Goal: Task Accomplishment & Management: Manage account settings

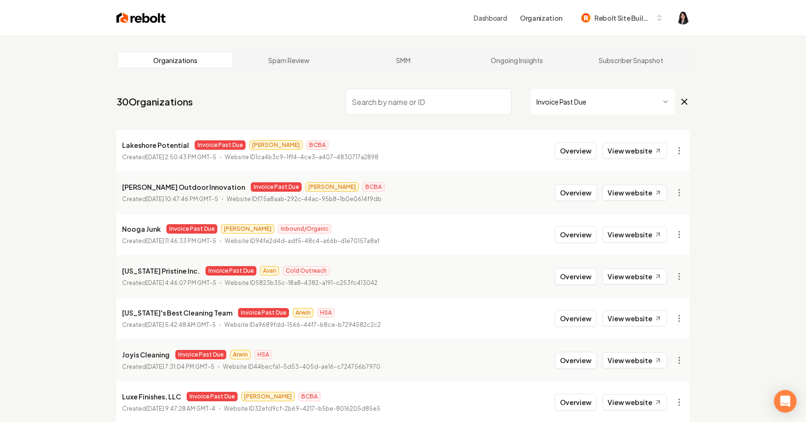
click at [683, 100] on icon at bounding box center [684, 101] width 10 height 11
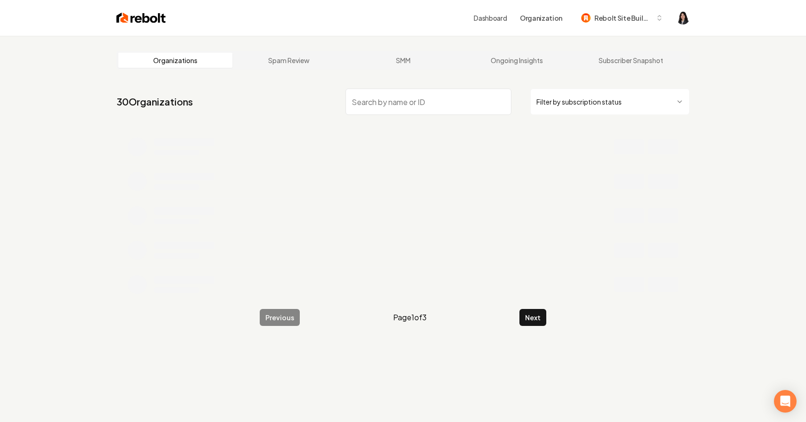
click at [480, 98] on input "search" at bounding box center [428, 102] width 166 height 26
type input "mc garage d"
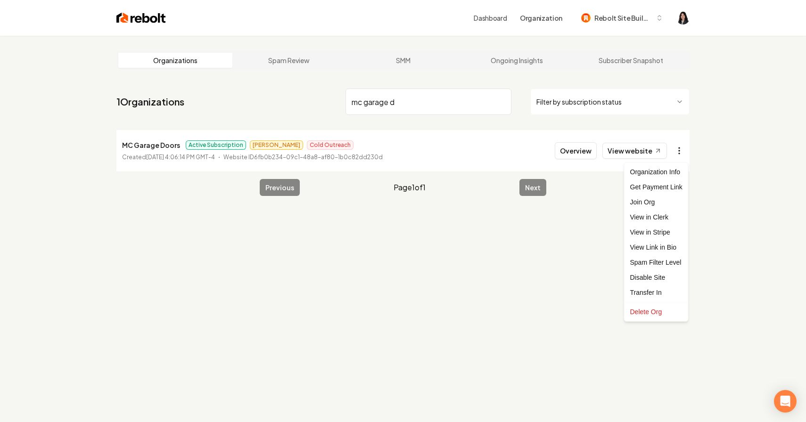
click at [679, 149] on html "Dashboard Organization Rebolt Site Builder Organizations Spam Review SMM Ongoin…" at bounding box center [403, 211] width 806 height 422
click at [666, 230] on link "View in Stripe" at bounding box center [656, 232] width 60 height 15
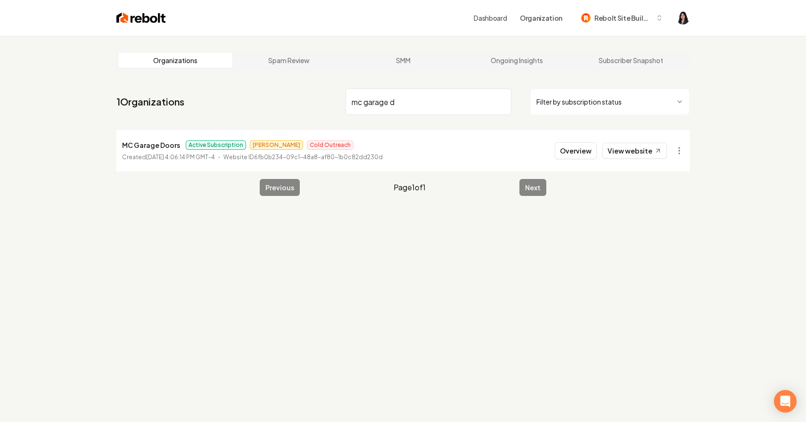
click at [505, 103] on input "mc garage d" at bounding box center [428, 102] width 166 height 26
click at [501, 103] on input "mc garage d" at bounding box center [428, 102] width 166 height 26
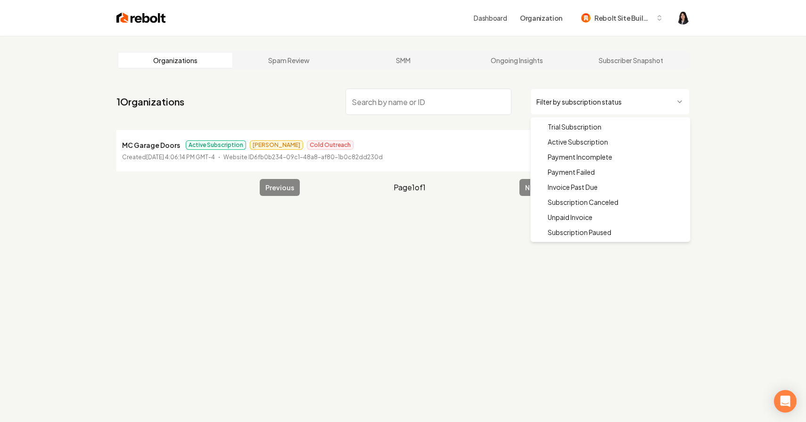
click at [602, 105] on html "Dashboard Organization Rebolt Site Builder Organizations Spam Review SMM Ongoin…" at bounding box center [403, 211] width 806 height 422
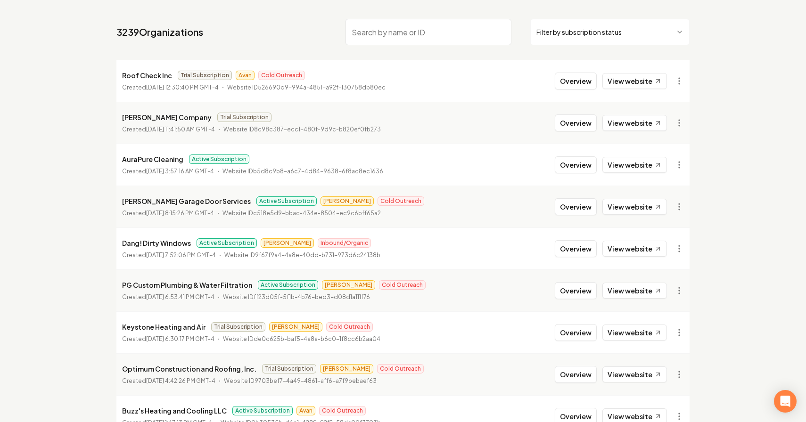
scroll to position [45, 0]
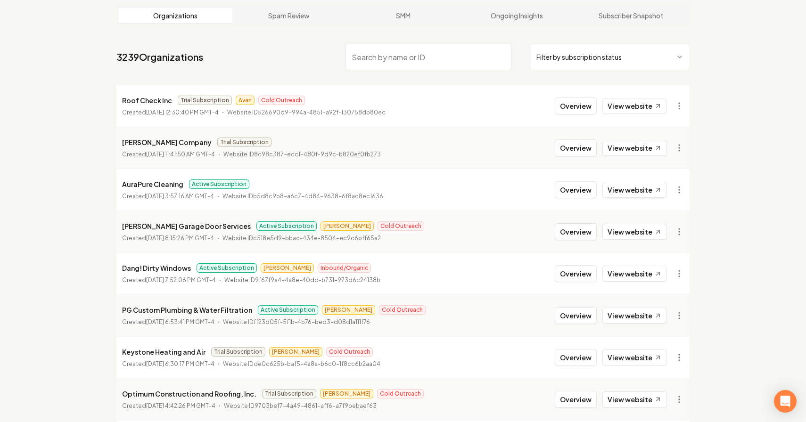
click at [559, 70] on nav "3239 Organizations Filter by subscription status" at bounding box center [402, 60] width 573 height 41
click at [566, 57] on html "Dashboard Organization Rebolt Site Builder Organizations Spam Review SMM Ongoin…" at bounding box center [403, 166] width 806 height 422
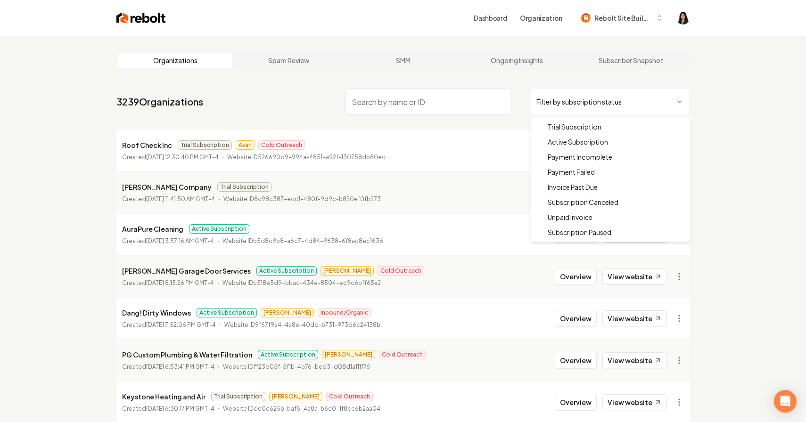
click at [605, 101] on html "Dashboard Organization Rebolt Site Builder Organizations Spam Review SMM Ongoin…" at bounding box center [403, 211] width 806 height 422
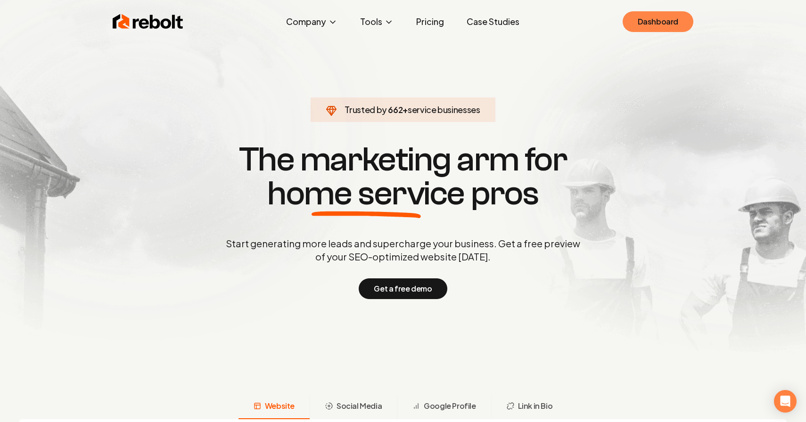
click at [658, 12] on link "Dashboard" at bounding box center [657, 21] width 71 height 21
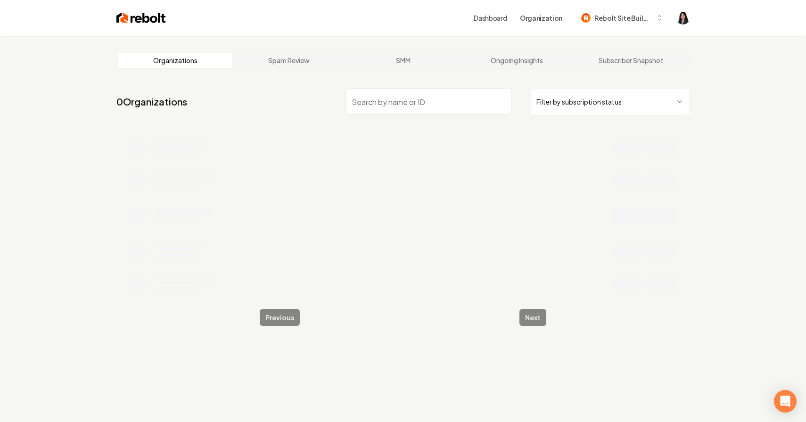
click at [591, 95] on html "Dashboard Organization Rebolt Site Builder Organizations Spam Review SMM Ongoin…" at bounding box center [403, 211] width 806 height 422
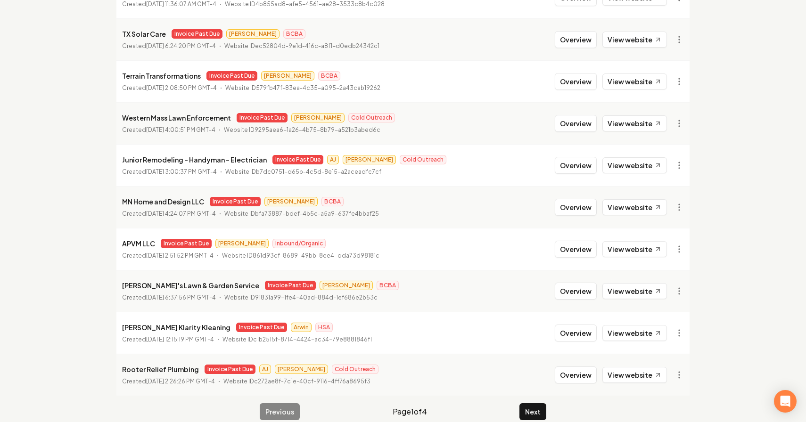
scroll to position [166, 0]
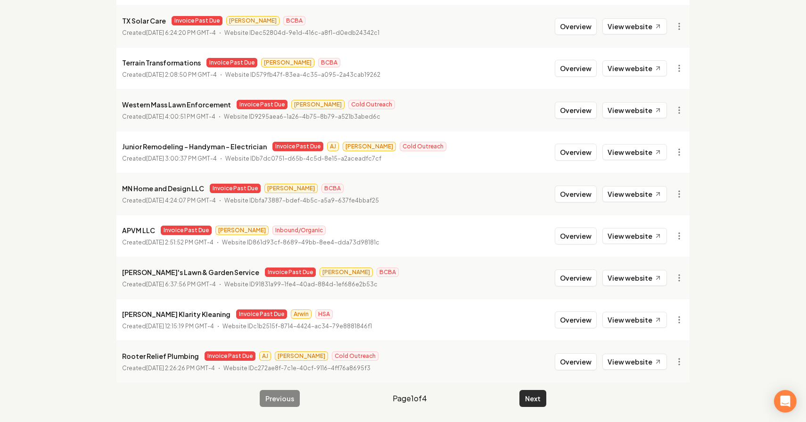
click at [531, 401] on button "Next" at bounding box center [532, 398] width 27 height 17
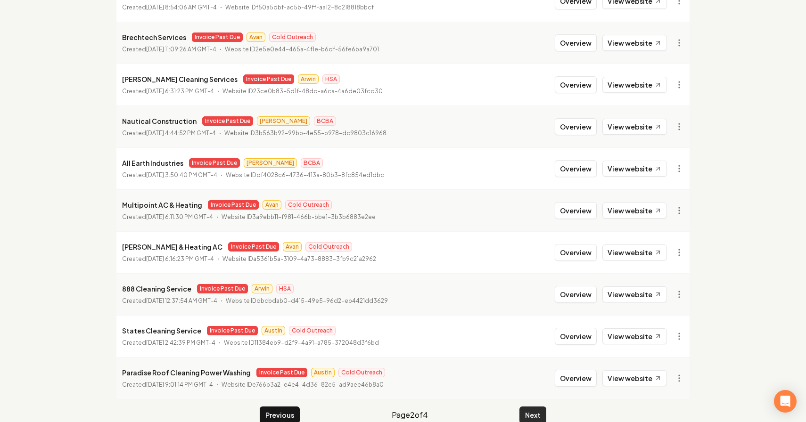
scroll to position [166, 0]
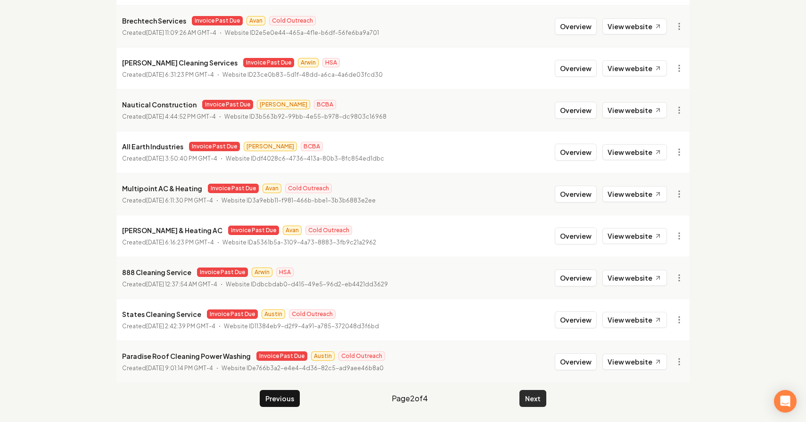
click at [531, 401] on button "Next" at bounding box center [532, 398] width 27 height 17
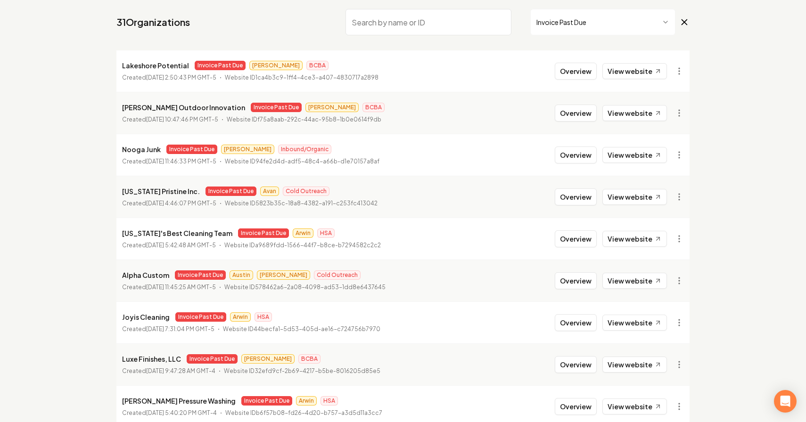
scroll to position [70, 0]
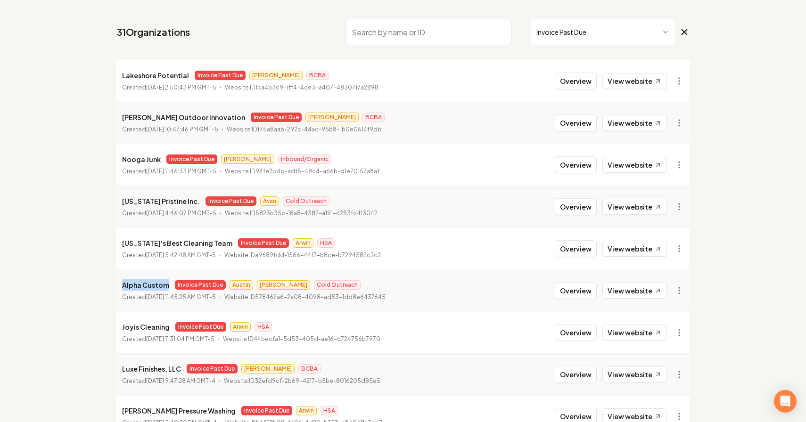
drag, startPoint x: 168, startPoint y: 284, endPoint x: 123, endPoint y: 287, distance: 45.4
click at [123, 287] on div "Alpha Custom Invoice Past Due [PERSON_NAME] Cold Outreach" at bounding box center [253, 284] width 263 height 11
copy p "Alpha Custom"
click at [679, 292] on html "Dashboard Organization Rebolt Site Builder Organizations Spam Review SMM Ongoin…" at bounding box center [403, 141] width 806 height 422
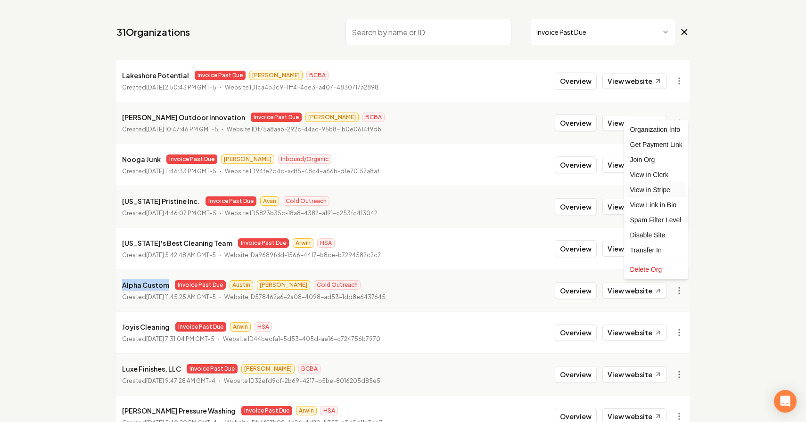
click at [657, 188] on link "View in Stripe" at bounding box center [656, 189] width 60 height 15
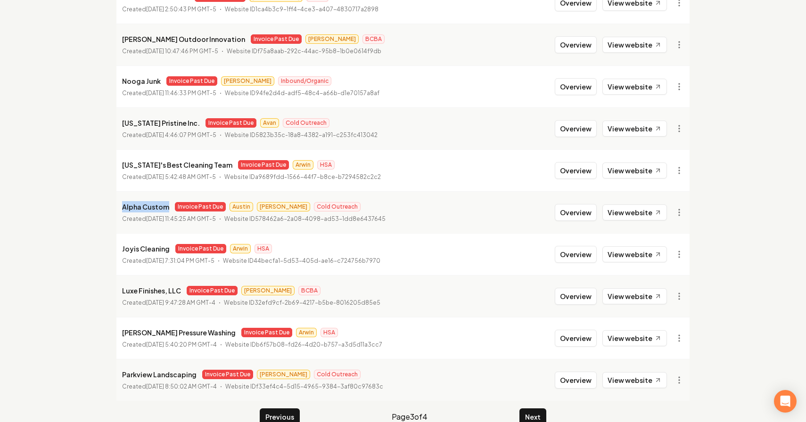
scroll to position [166, 0]
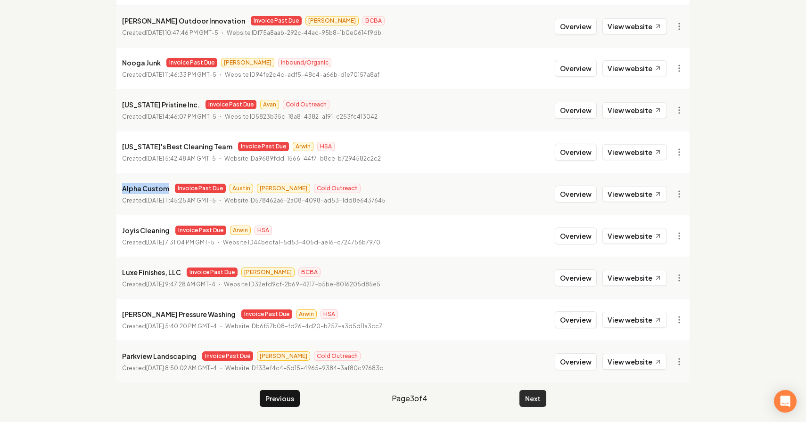
click at [533, 397] on button "Next" at bounding box center [532, 398] width 27 height 17
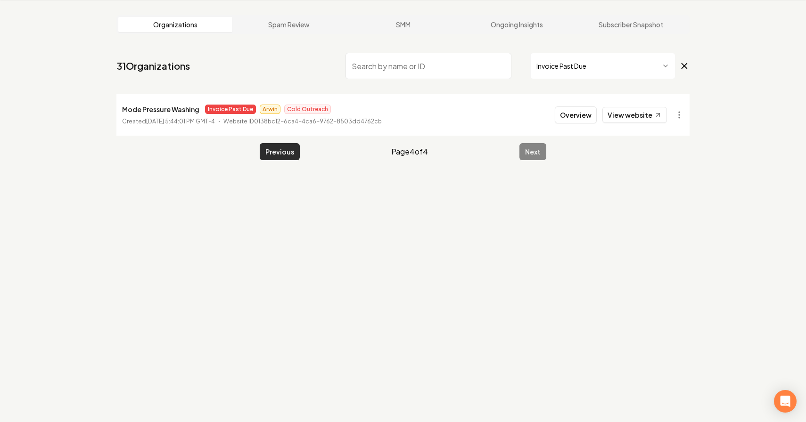
click at [273, 154] on button "Previous" at bounding box center [280, 151] width 40 height 17
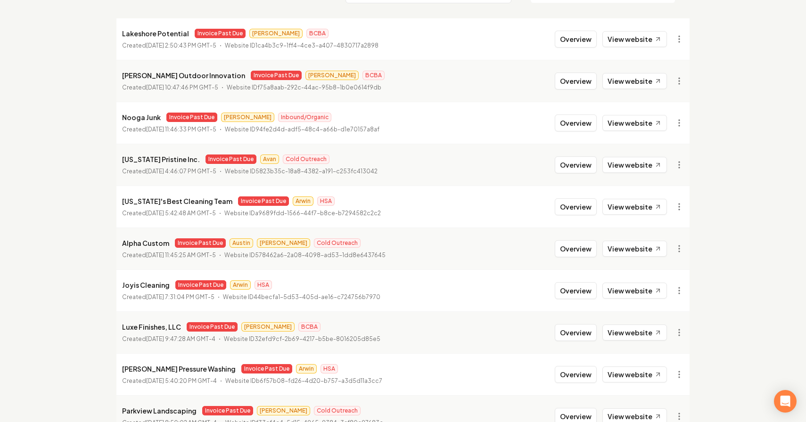
scroll to position [166, 0]
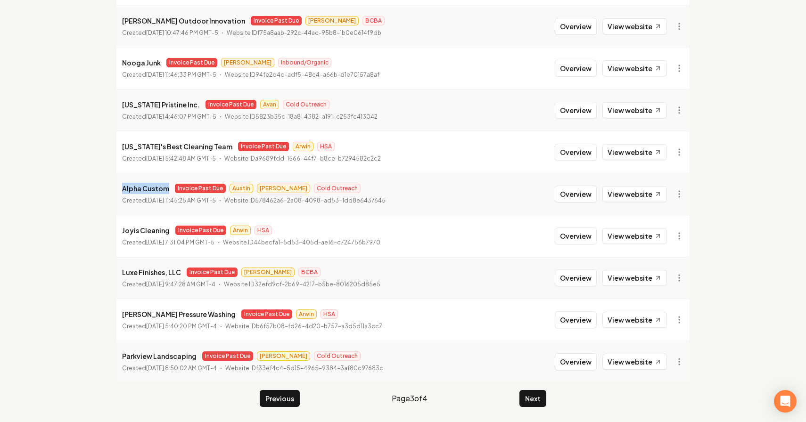
drag, startPoint x: 168, startPoint y: 189, endPoint x: 121, endPoint y: 190, distance: 47.1
click at [121, 190] on li "Alpha Custom Invoice Past Due [PERSON_NAME] Cold Outreach Created [DATE] 11:45:…" at bounding box center [402, 194] width 573 height 42
copy p "Alpha Custom"
click at [724, 64] on div "Organizations Spam Review SMM Ongoing Insights Subscriber Snapshot 31 Organizat…" at bounding box center [403, 145] width 806 height 553
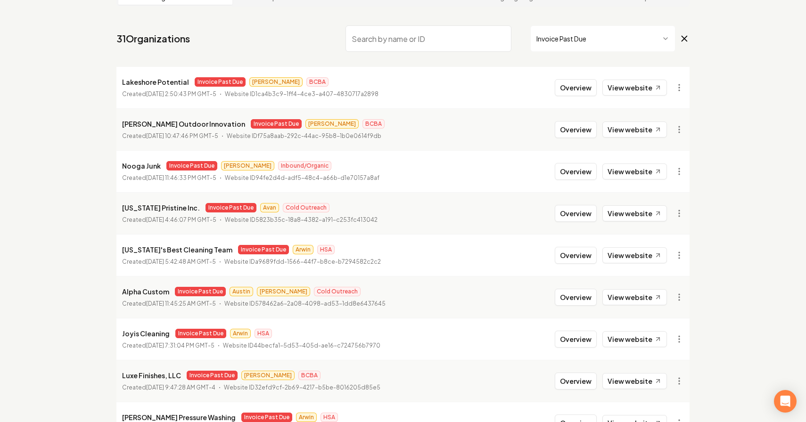
scroll to position [0, 0]
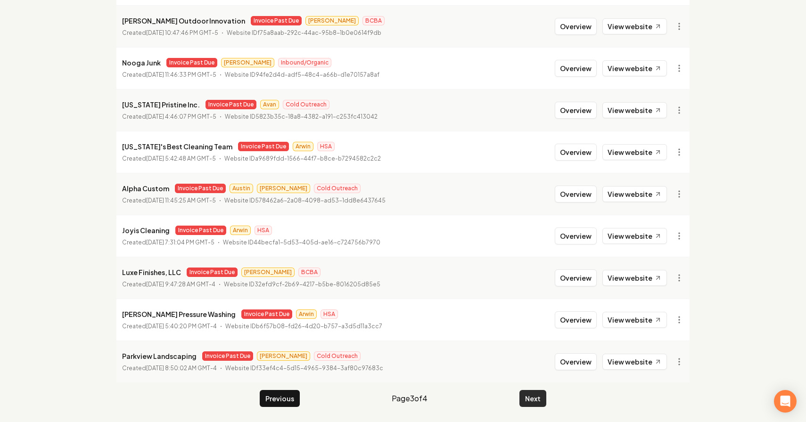
click at [527, 393] on button "Next" at bounding box center [532, 398] width 27 height 17
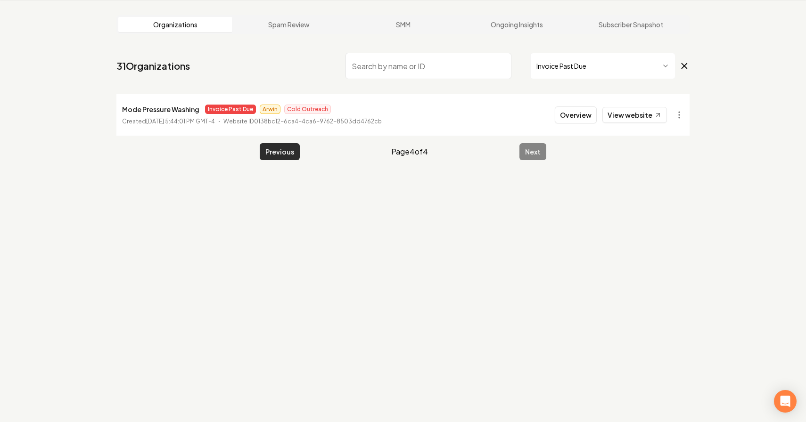
click at [278, 148] on button "Previous" at bounding box center [280, 151] width 40 height 17
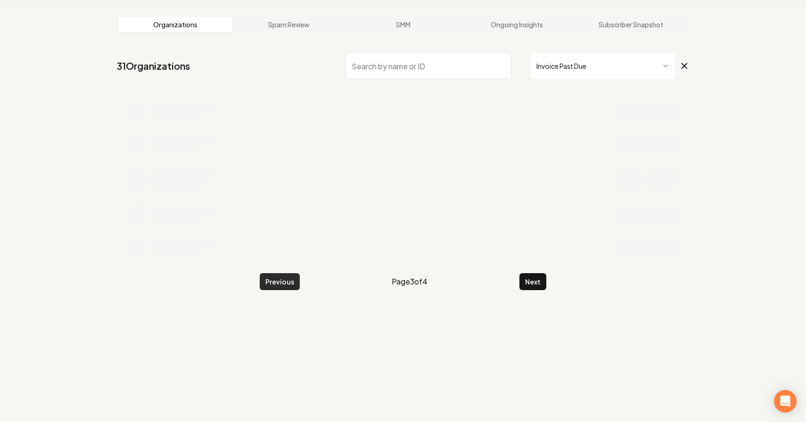
click at [277, 277] on button "Previous" at bounding box center [280, 281] width 40 height 17
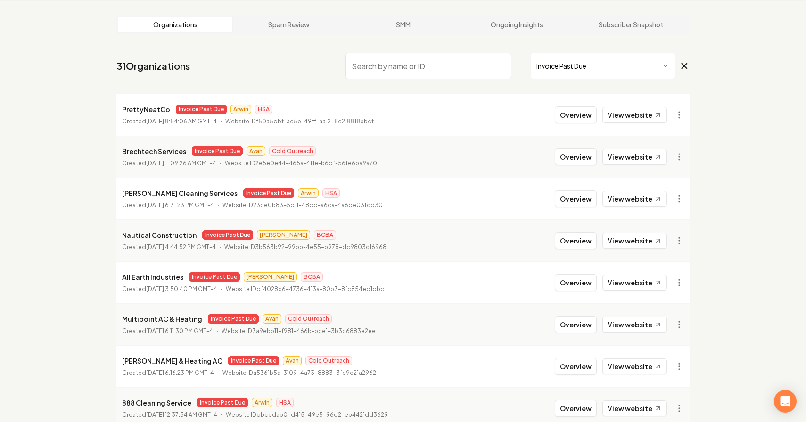
click at [686, 65] on icon at bounding box center [684, 65] width 10 height 11
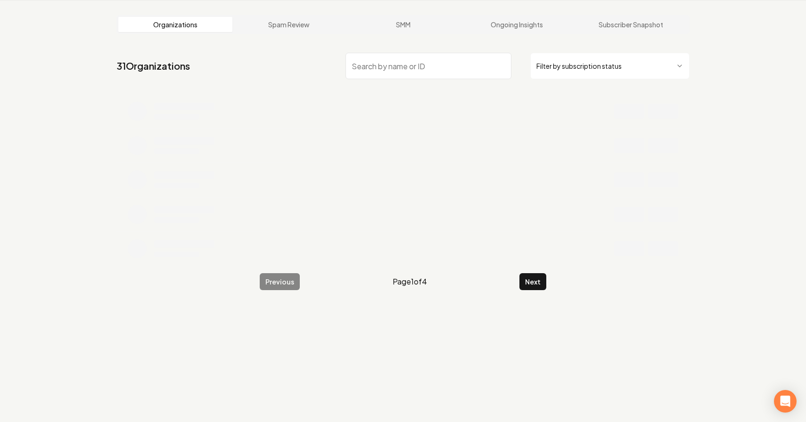
click at [437, 64] on input "search" at bounding box center [428, 66] width 166 height 26
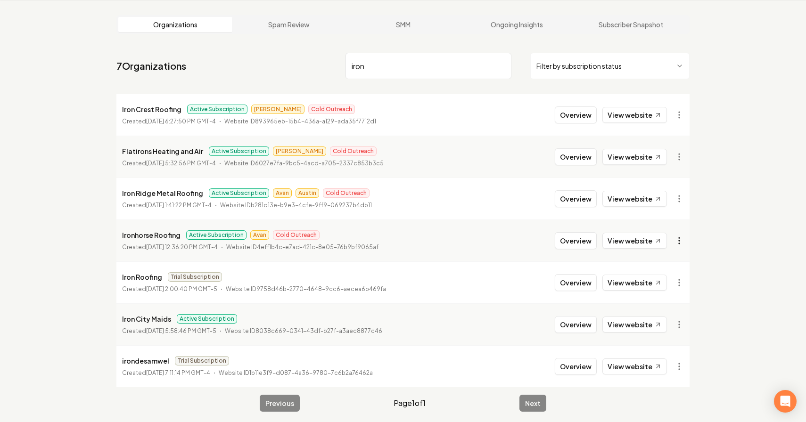
click at [682, 246] on html "Dashboard Organization Rebolt Site Builder Organizations Spam Review SMM Ongoin…" at bounding box center [403, 175] width 806 height 422
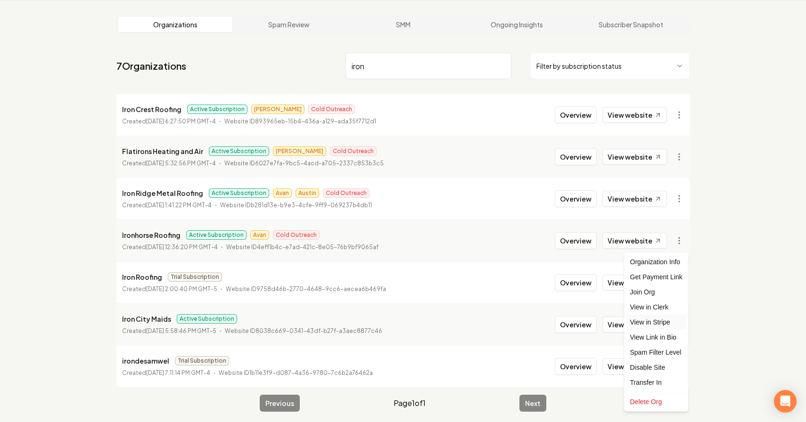
click at [670, 321] on link "View in Stripe" at bounding box center [656, 322] width 60 height 15
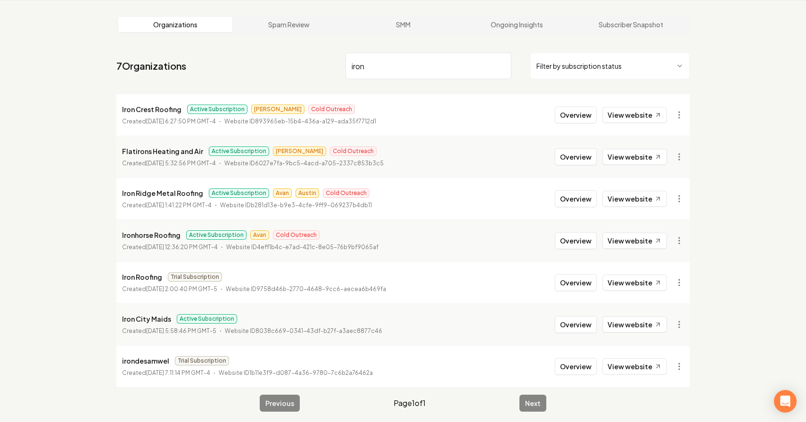
drag, startPoint x: 389, startPoint y: 64, endPoint x: 311, endPoint y: 41, distance: 81.9
click at [310, 41] on main "Organizations Spam Review SMM Ongoing Insights Subscriber Snapshot 7 Organizati…" at bounding box center [402, 213] width 603 height 427
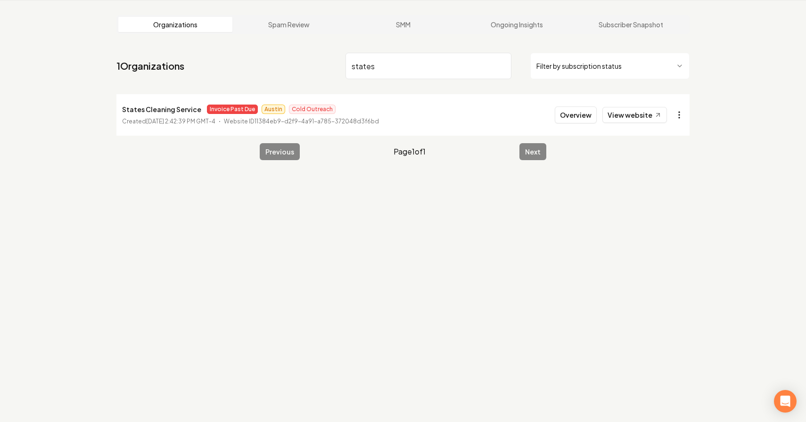
type input "states"
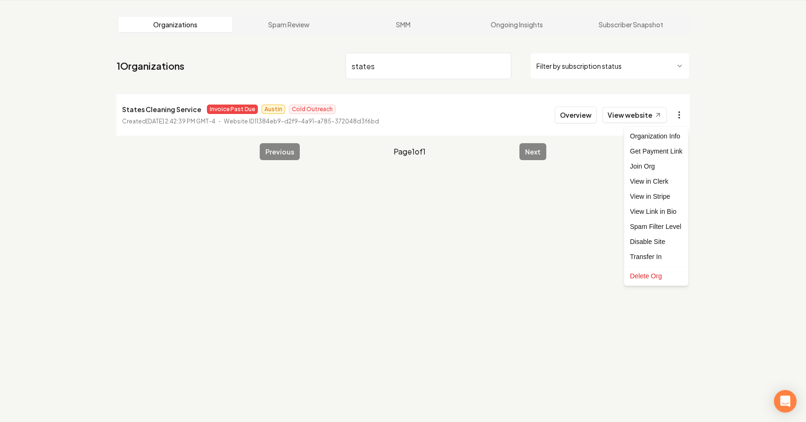
click at [674, 113] on html "Dashboard Organization Rebolt Site Builder Organizations Spam Review SMM Ongoin…" at bounding box center [403, 175] width 806 height 422
click at [666, 188] on link "View in Clerk" at bounding box center [656, 181] width 60 height 15
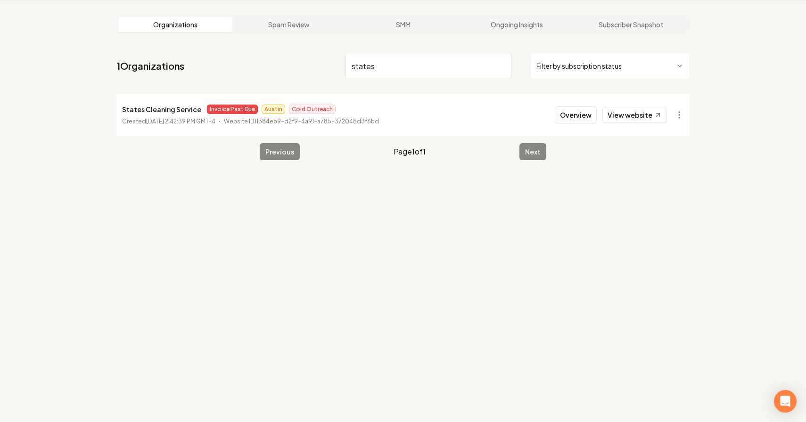
click at [689, 115] on main "Organizations Spam Review SMM Ongoing Insights Subscriber Snapshot 1 Organizati…" at bounding box center [402, 87] width 603 height 175
click at [675, 115] on html "Dashboard Organization Rebolt Site Builder Organizations Spam Review SMM Ongoin…" at bounding box center [403, 175] width 806 height 422
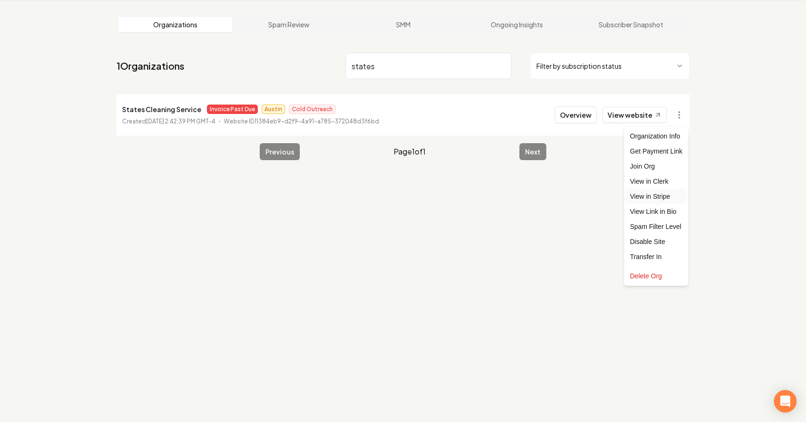
click at [670, 199] on link "View in Stripe" at bounding box center [656, 196] width 60 height 15
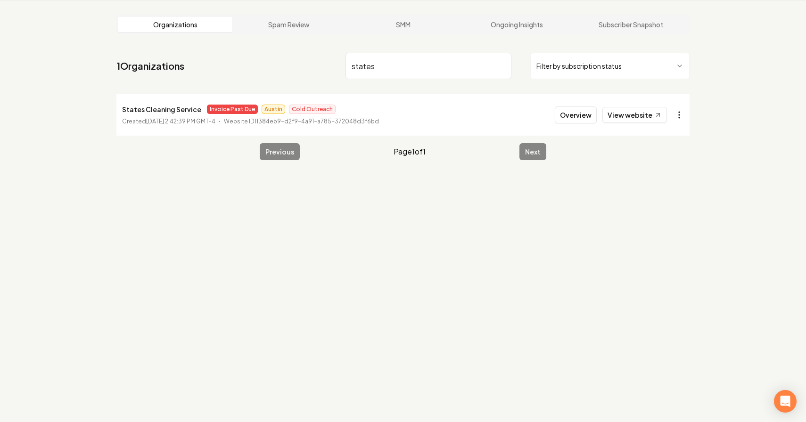
click at [679, 113] on html "Dashboard Organization Rebolt Site Builder Organizations Spam Review SMM Ongoin…" at bounding box center [403, 175] width 806 height 422
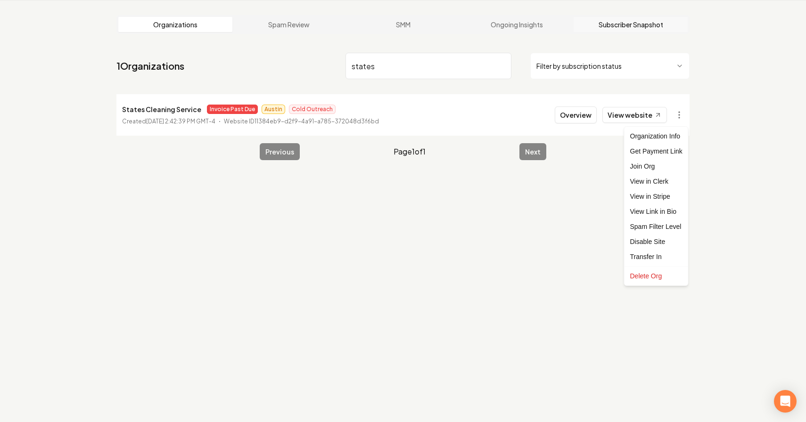
click at [682, 31] on html "Dashboard Organization Rebolt Site Builder Organizations Spam Review SMM Ongoin…" at bounding box center [403, 175] width 806 height 422
